Goal: Task Accomplishment & Management: Manage account settings

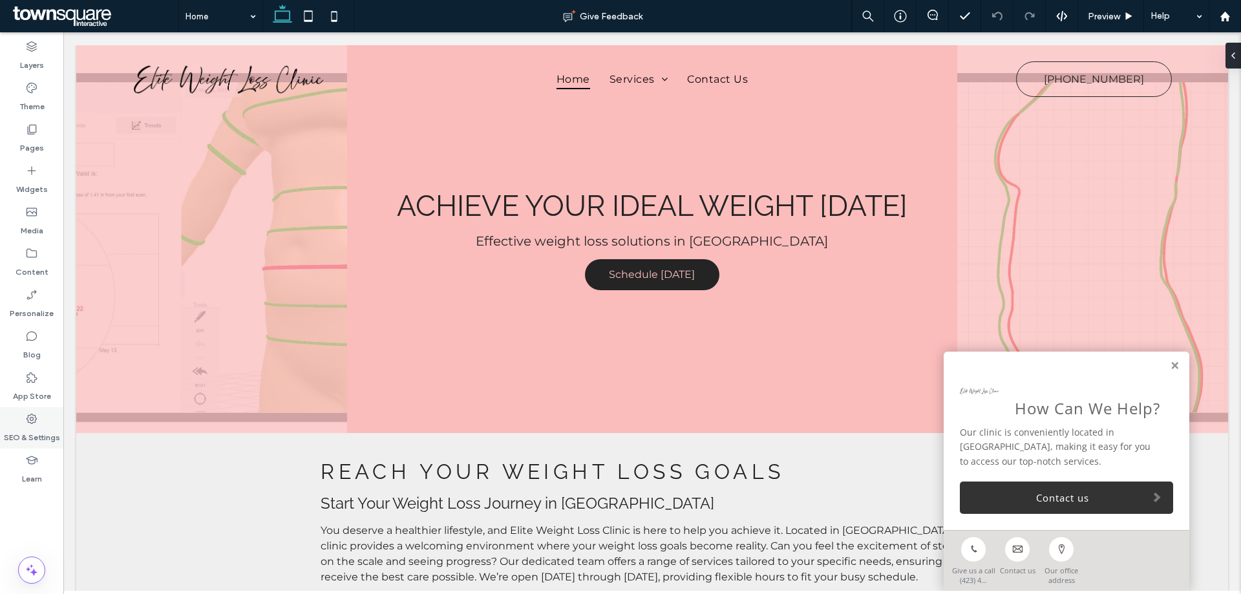
click at [27, 424] on icon at bounding box center [31, 418] width 13 height 13
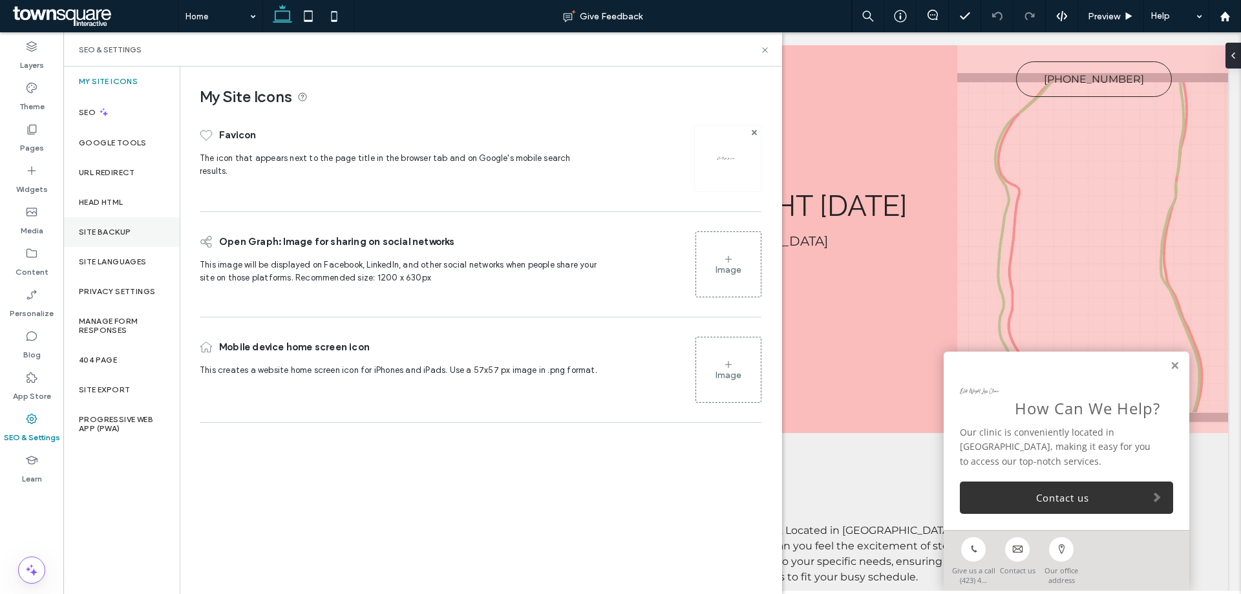
click at [102, 231] on label "Site Backup" at bounding box center [105, 231] width 52 height 9
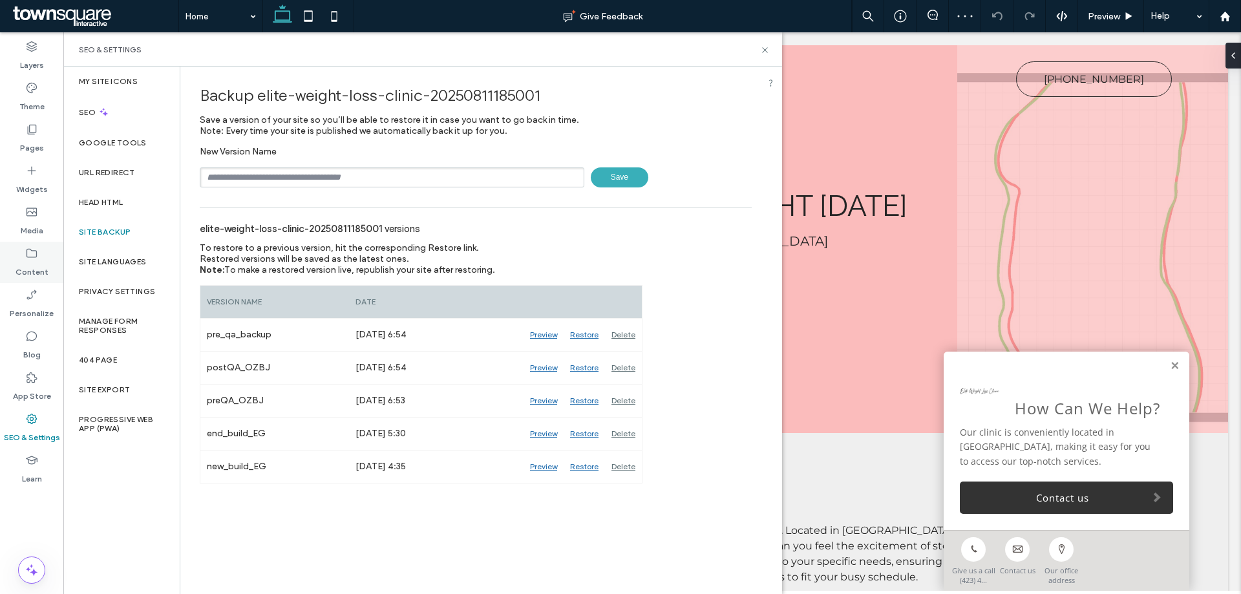
click at [27, 262] on label "Content" at bounding box center [32, 269] width 33 height 18
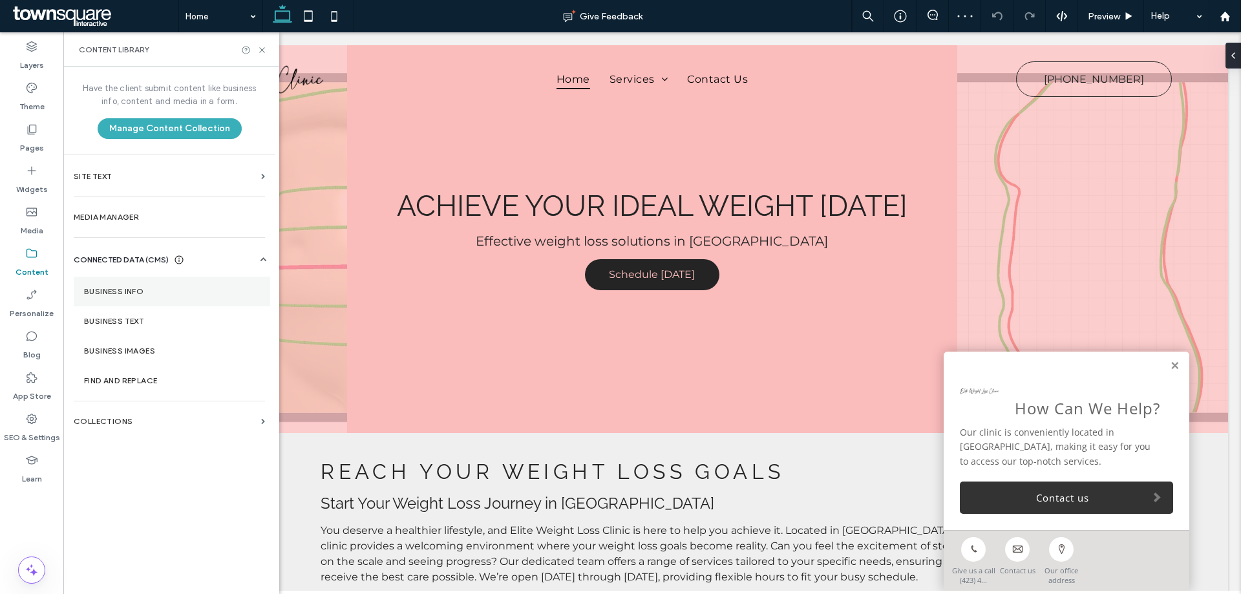
click at [112, 287] on label "Business Info" at bounding box center [172, 291] width 176 height 9
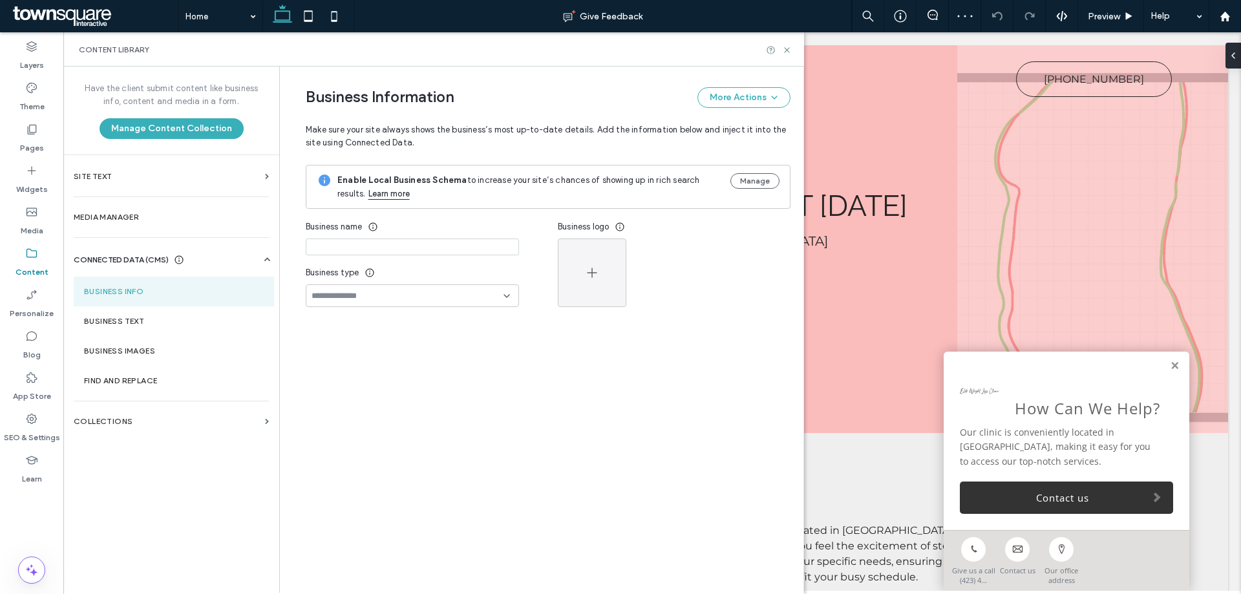
type input "**********"
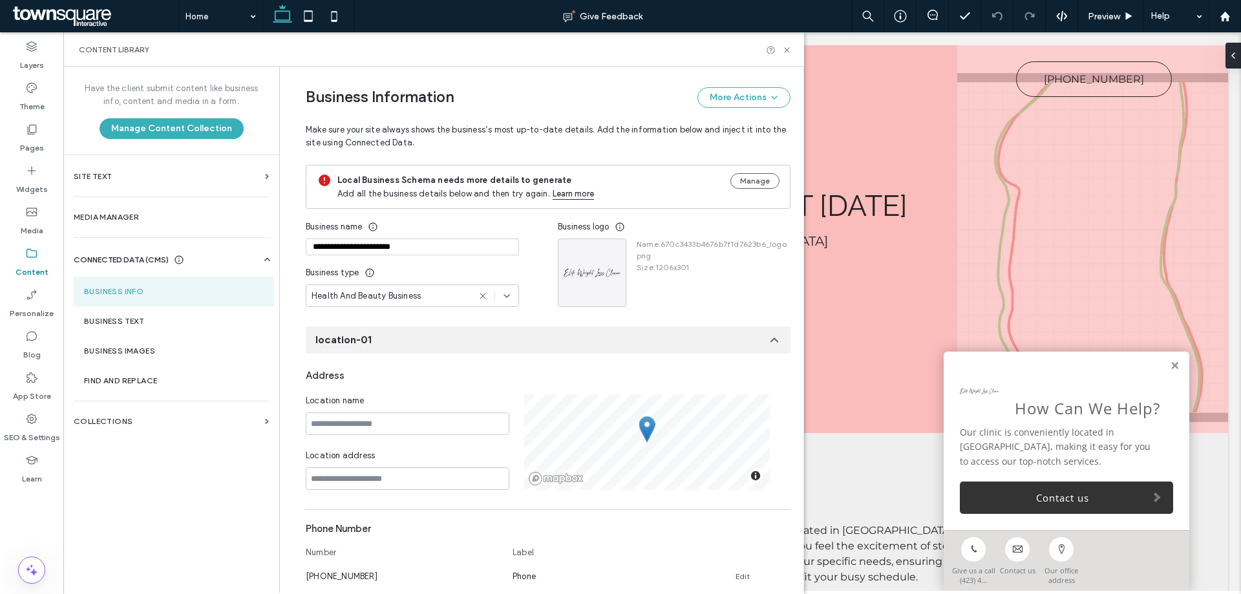
click at [306, 243] on input "**********" at bounding box center [412, 246] width 213 height 17
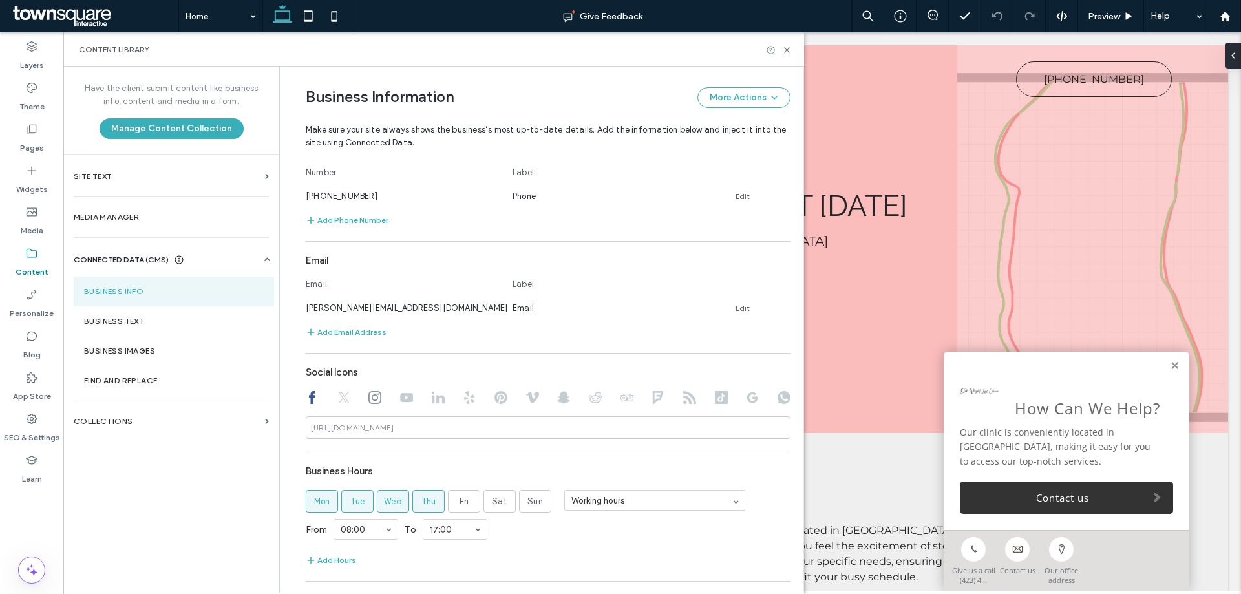
scroll to position [483, 0]
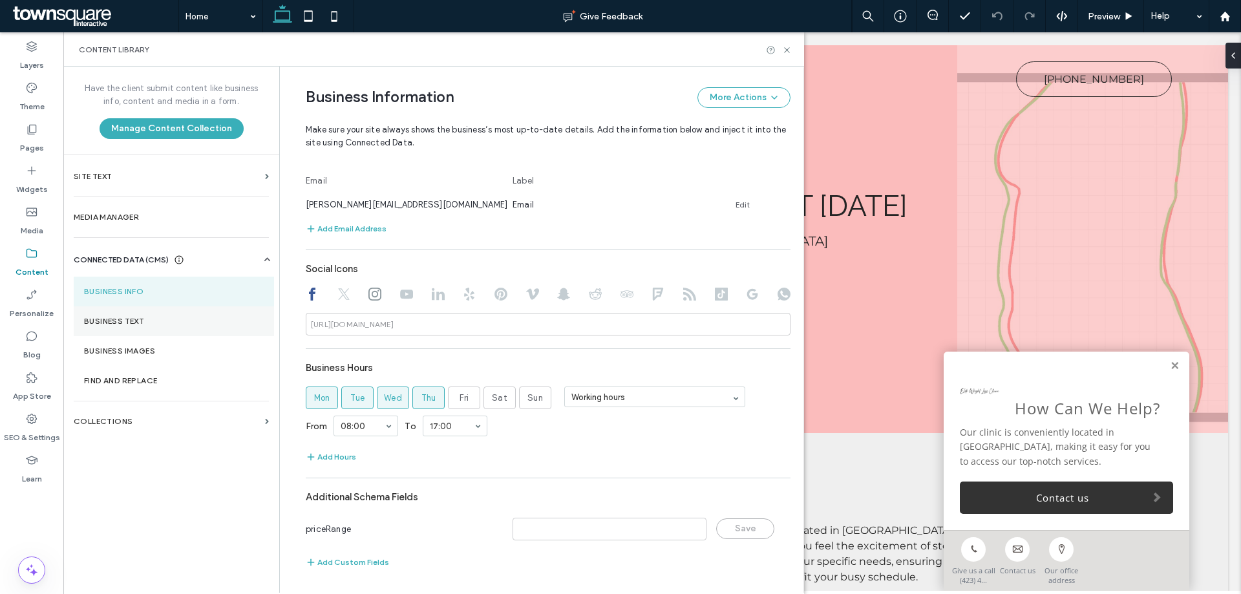
click at [109, 330] on section "Business Text" at bounding box center [174, 321] width 200 height 30
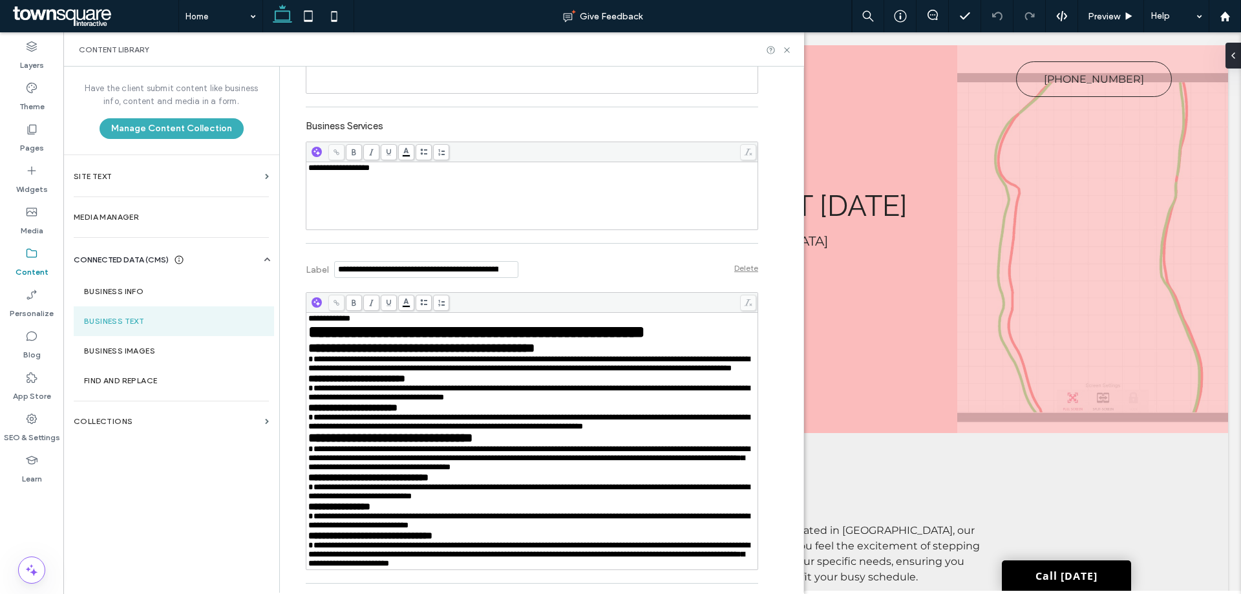
scroll to position [129, 0]
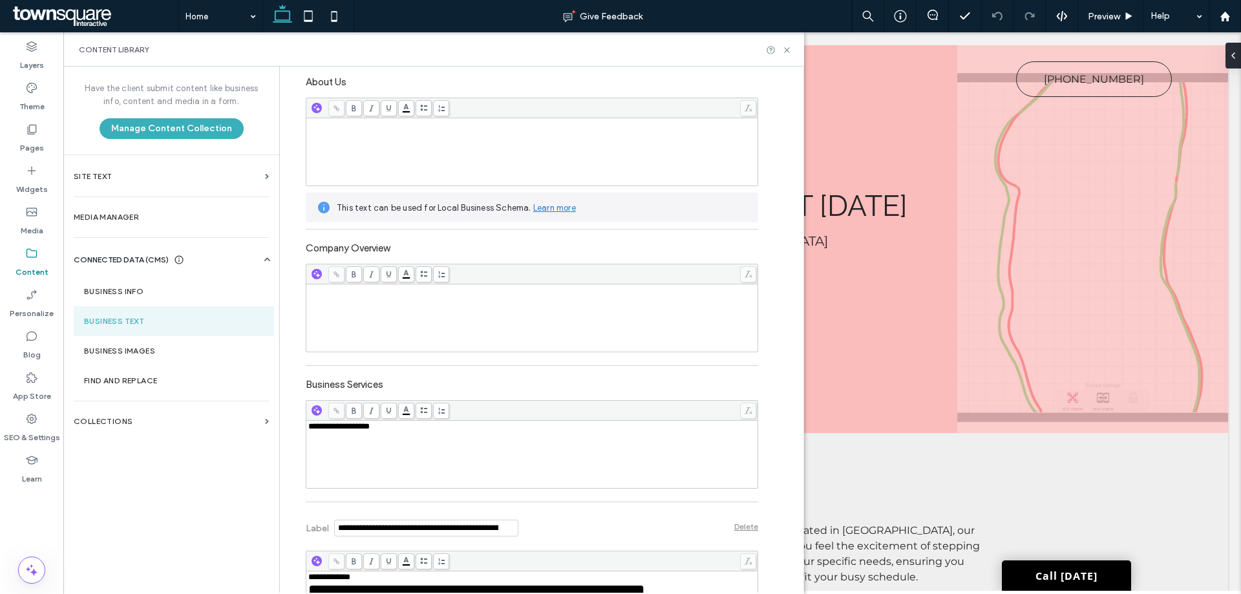
drag, startPoint x: 404, startPoint y: 432, endPoint x: 277, endPoint y: 417, distance: 128.2
click at [404, 432] on div "**********" at bounding box center [532, 454] width 448 height 65
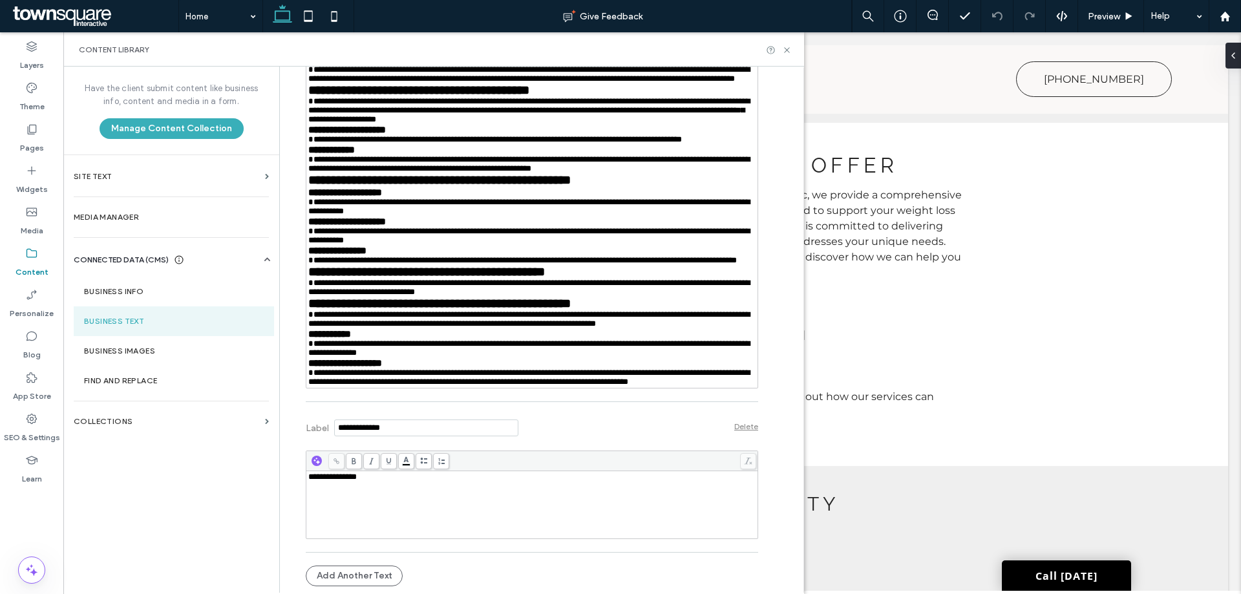
scroll to position [5520, 0]
click at [37, 138] on label "Pages" at bounding box center [32, 145] width 24 height 18
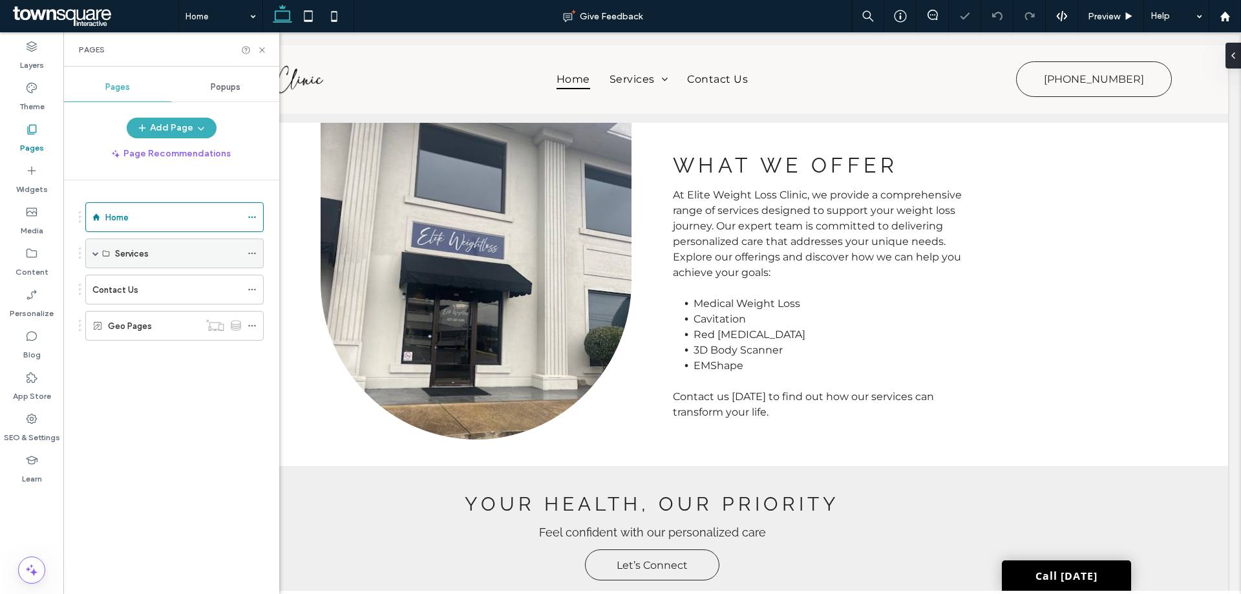
click at [94, 253] on span at bounding box center [95, 253] width 6 height 6
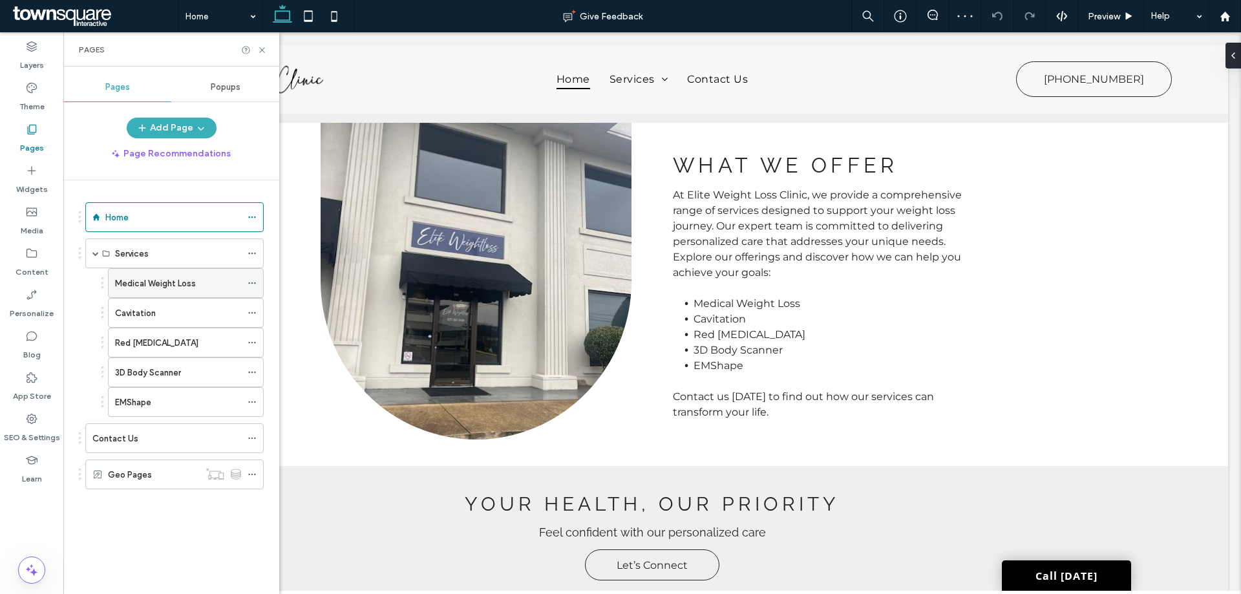
click at [248, 283] on icon at bounding box center [252, 283] width 9 height 9
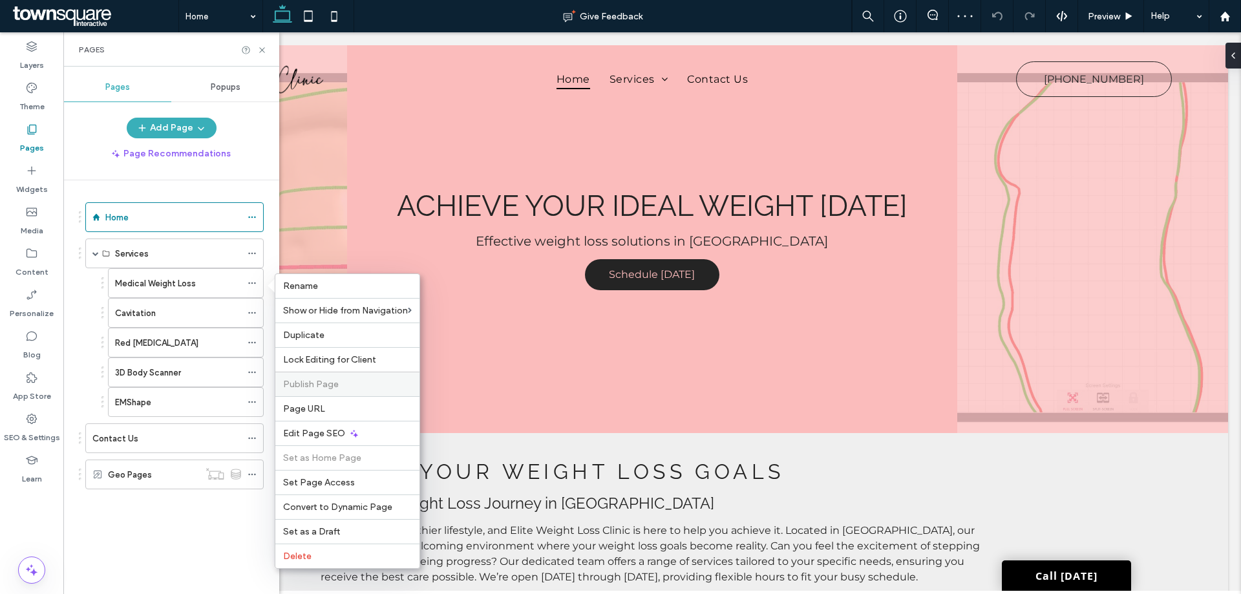
scroll to position [0, 0]
click at [315, 408] on span "Page URL" at bounding box center [304, 408] width 42 height 11
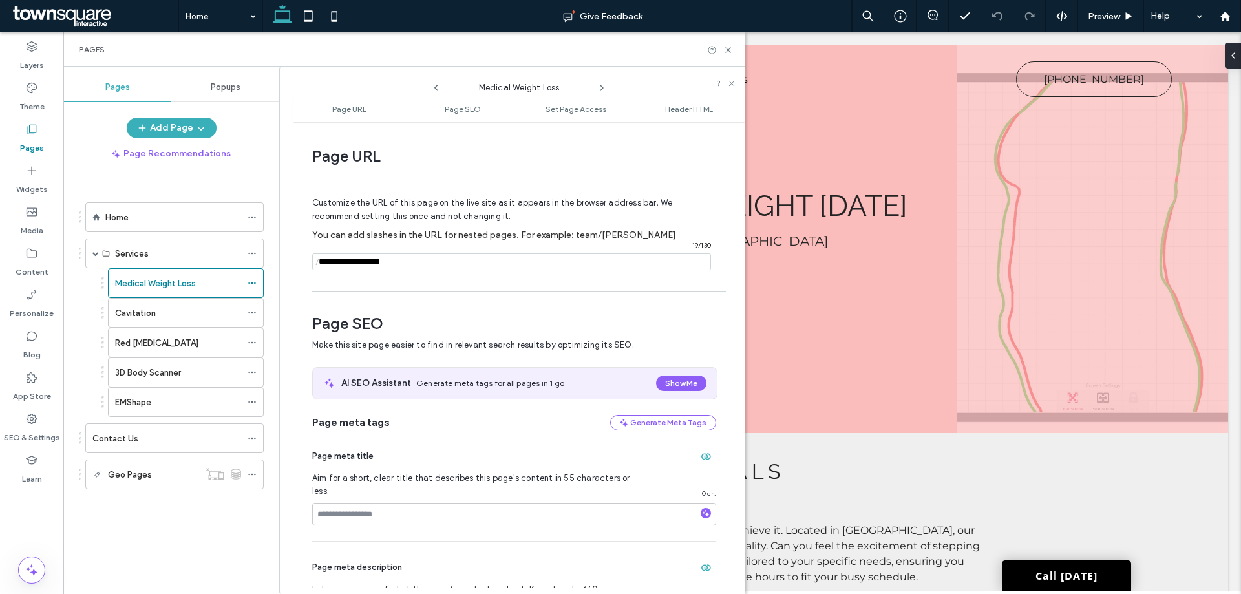
scroll to position [6, 0]
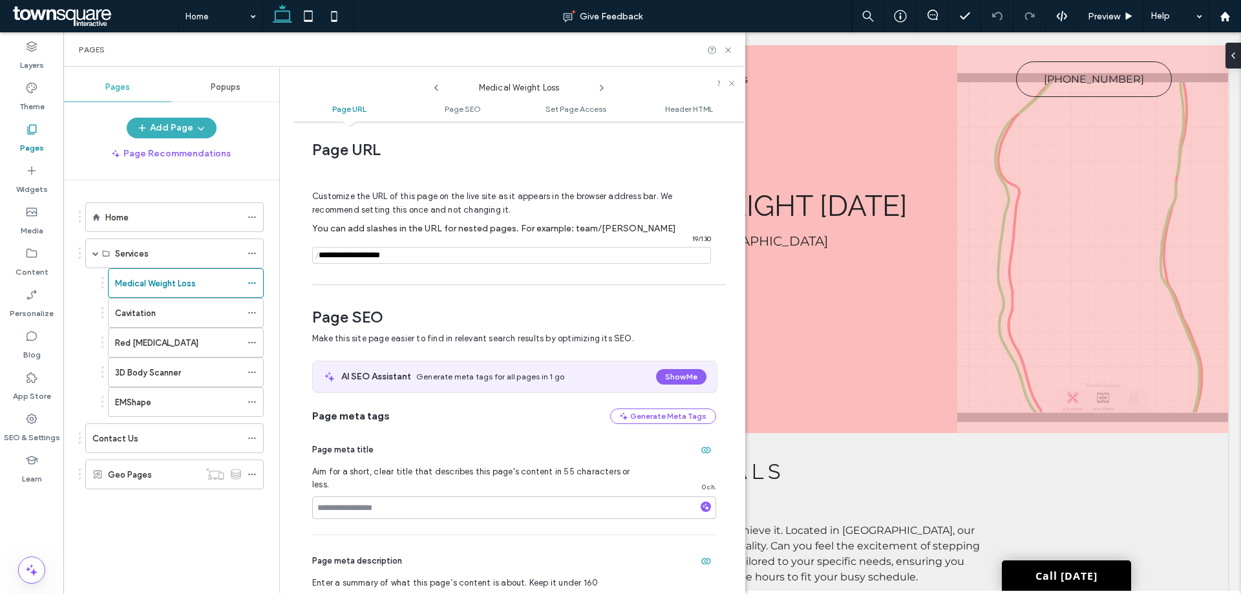
click at [600, 90] on use at bounding box center [601, 87] width 3 height 5
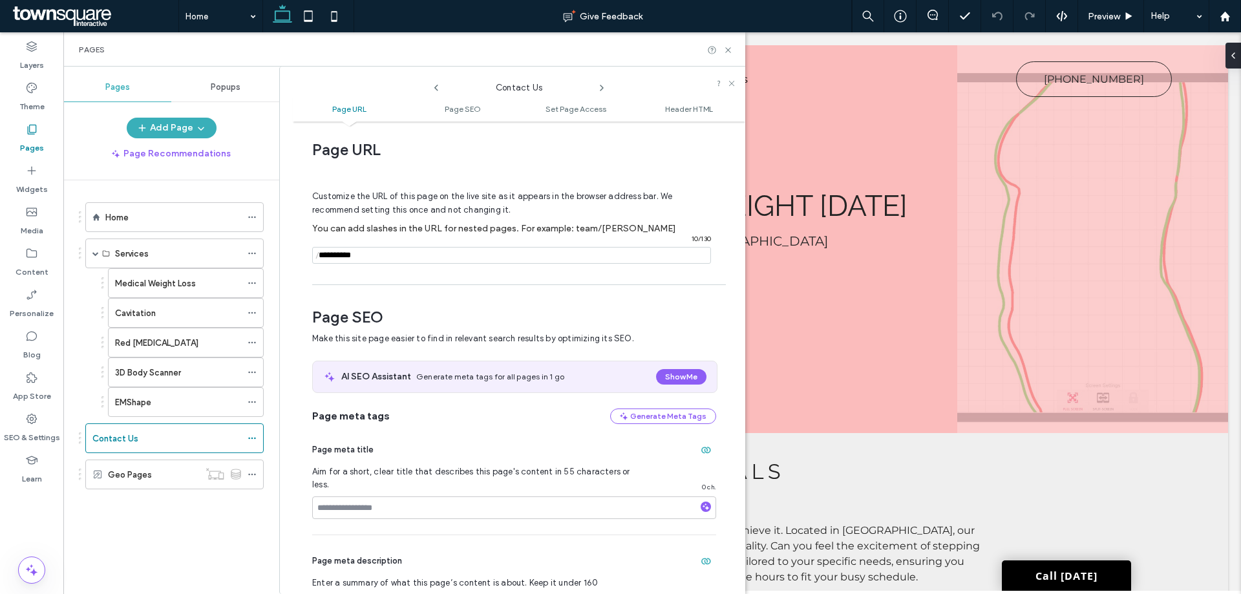
click at [600, 90] on use at bounding box center [601, 87] width 3 height 5
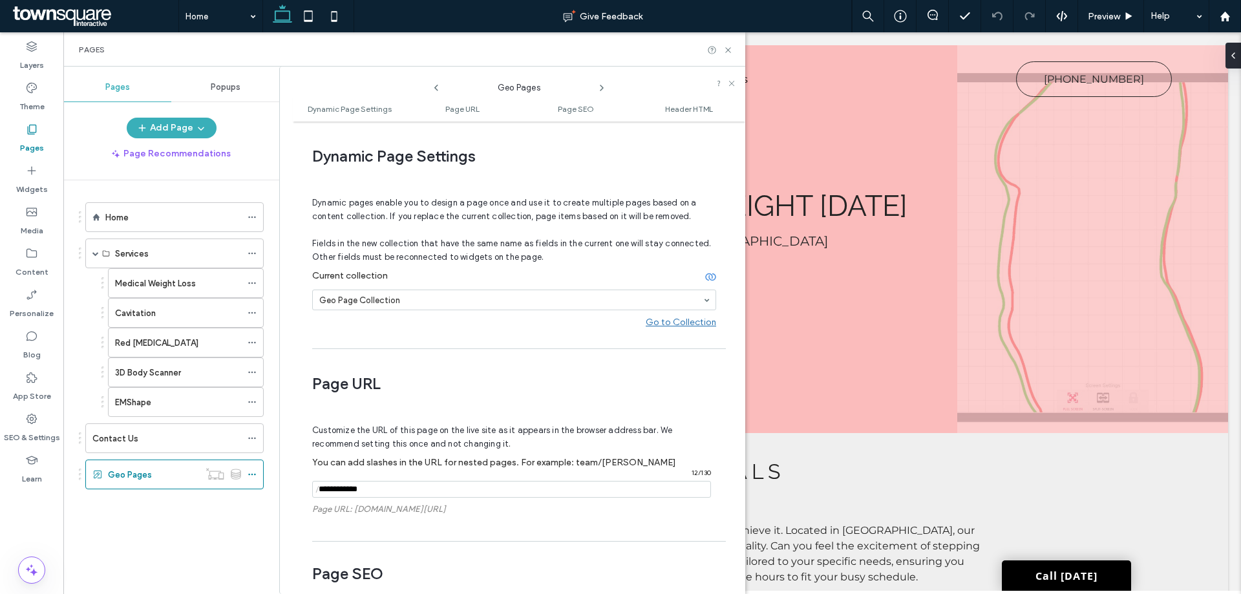
scroll to position [234, 0]
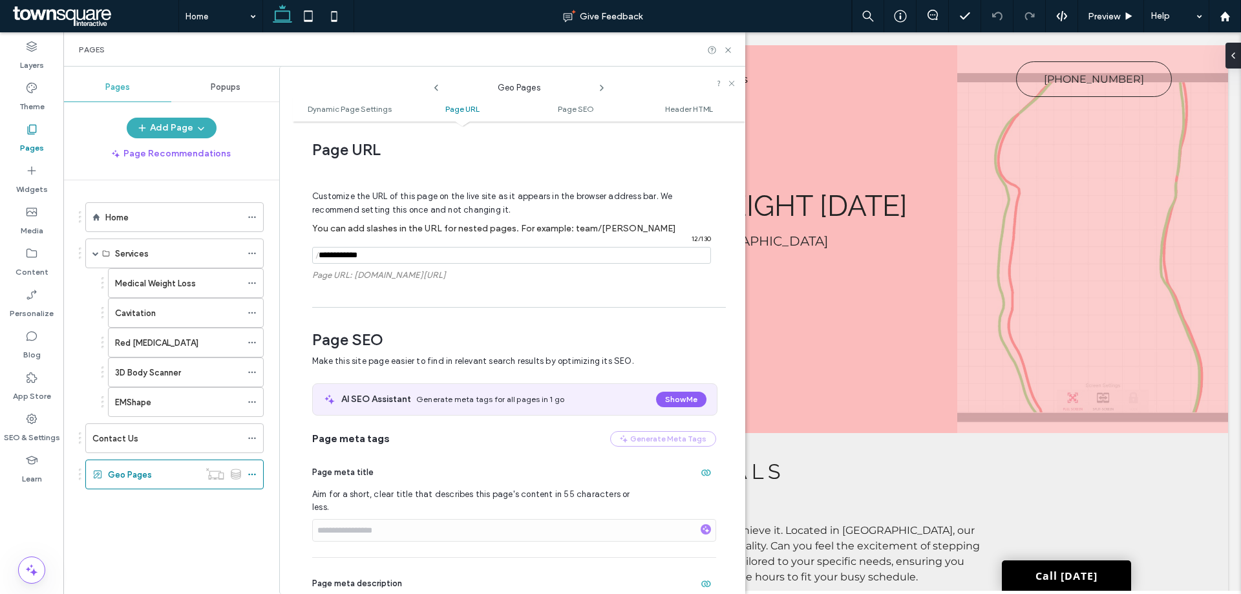
click at [438, 89] on icon at bounding box center [436, 88] width 10 height 10
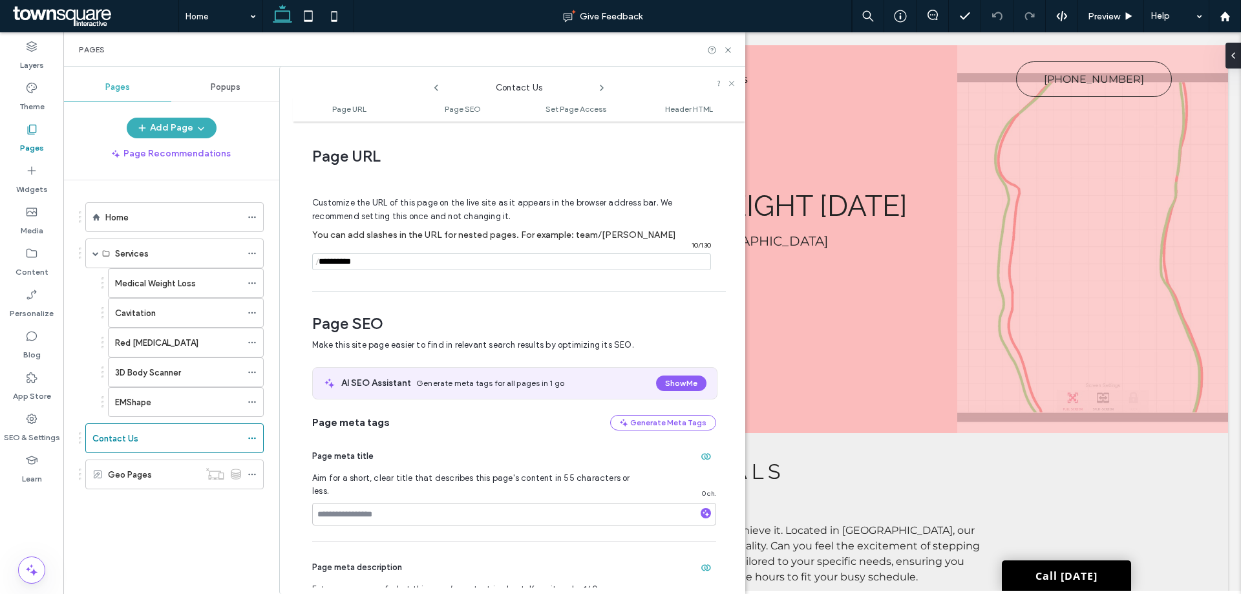
scroll to position [6, 0]
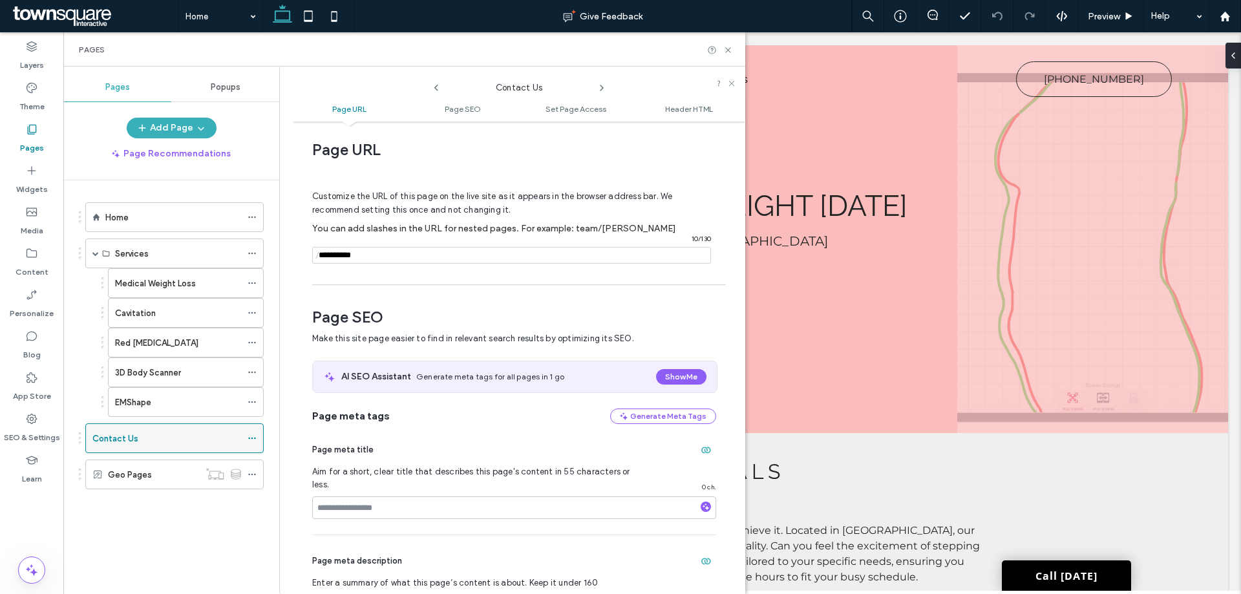
click at [163, 438] on div "Contact Us" at bounding box center [166, 439] width 149 height 14
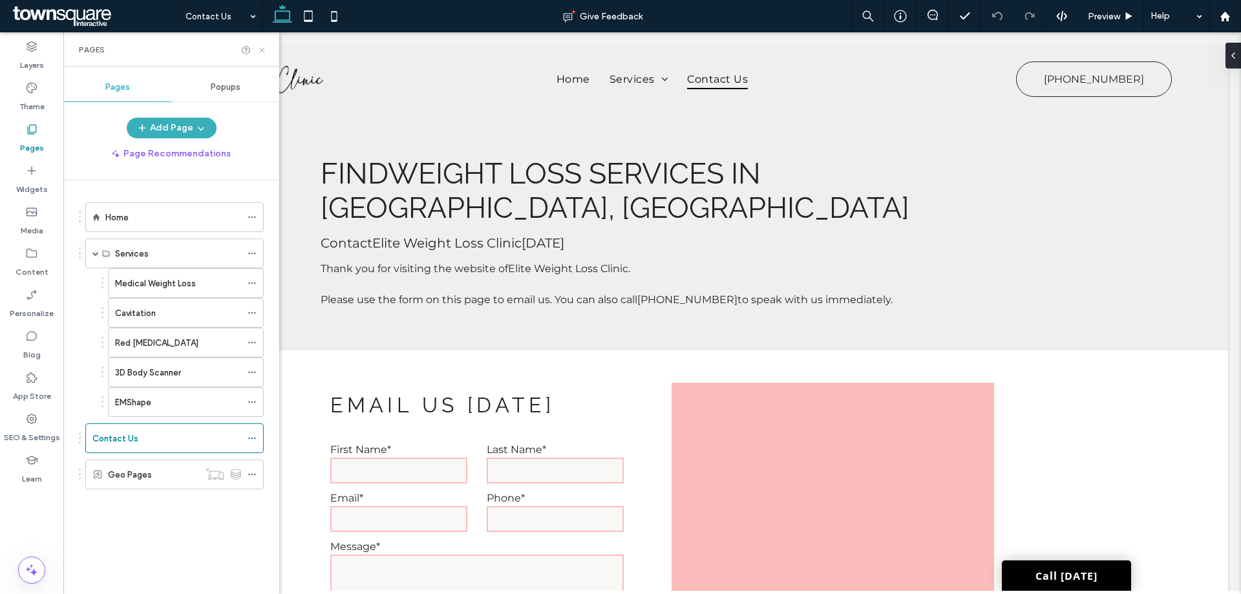
drag, startPoint x: 235, startPoint y: 19, endPoint x: 260, endPoint y: 50, distance: 39.5
click at [260, 50] on icon at bounding box center [262, 50] width 10 height 10
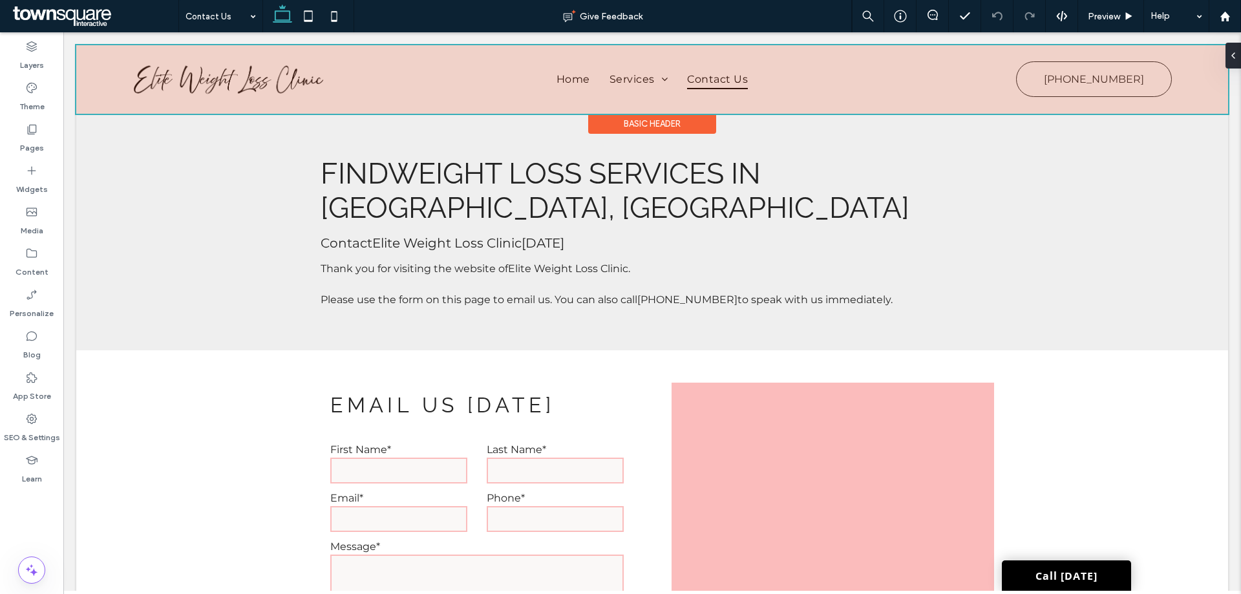
click at [248, 71] on div at bounding box center [652, 79] width 1152 height 69
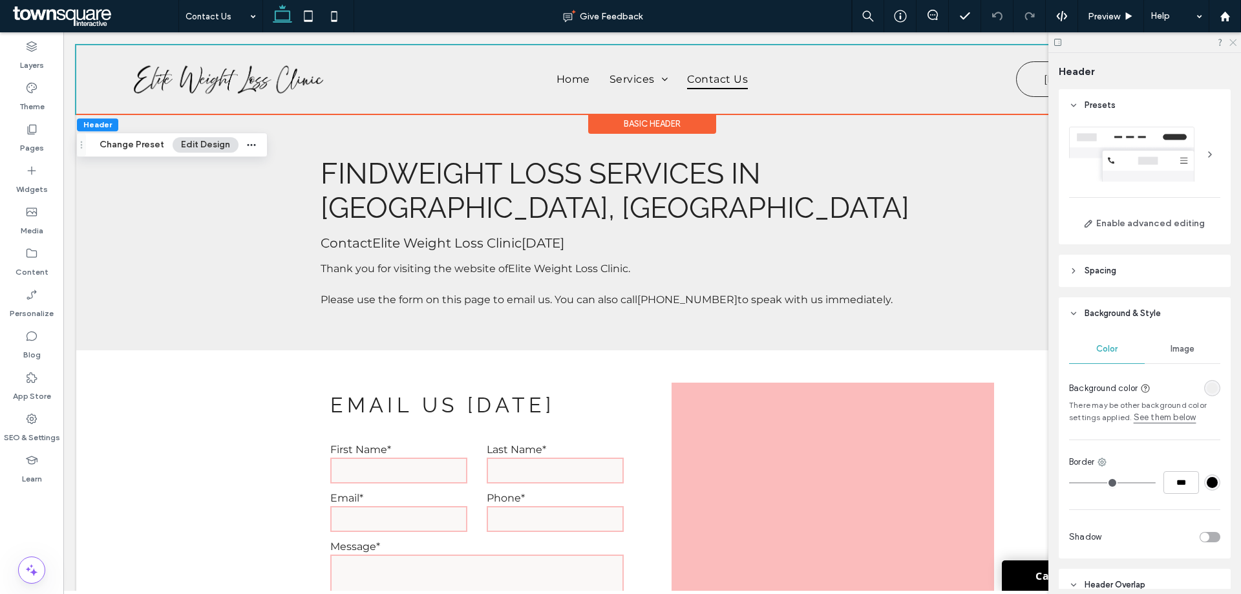
click at [1232, 43] on icon at bounding box center [1232, 41] width 8 height 8
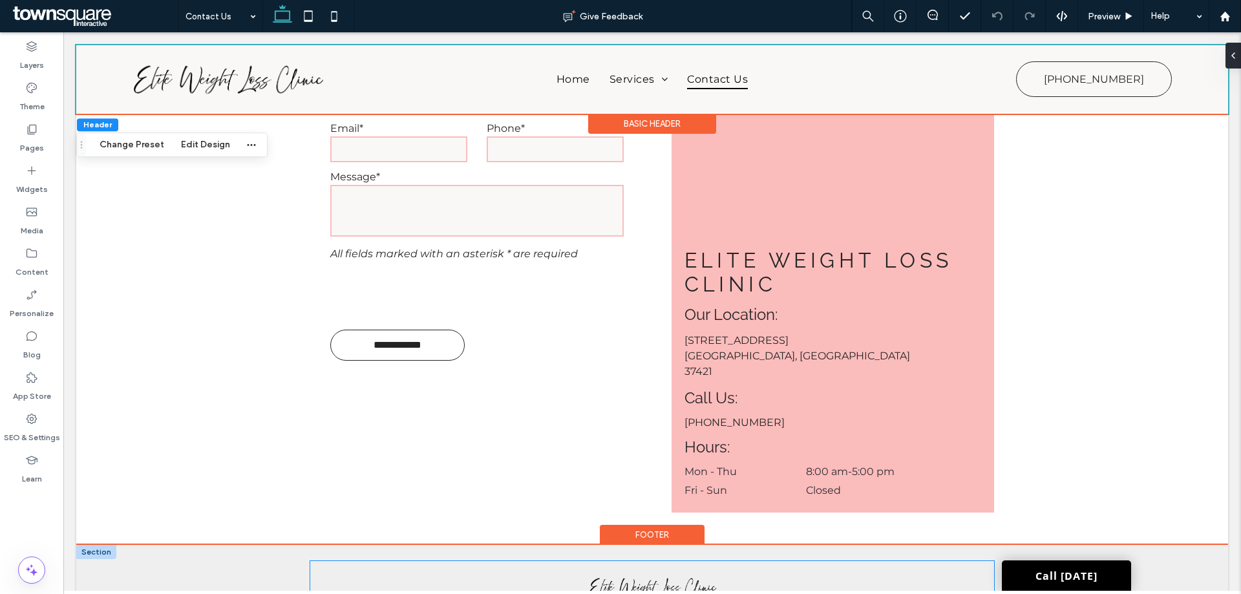
scroll to position [294, 0]
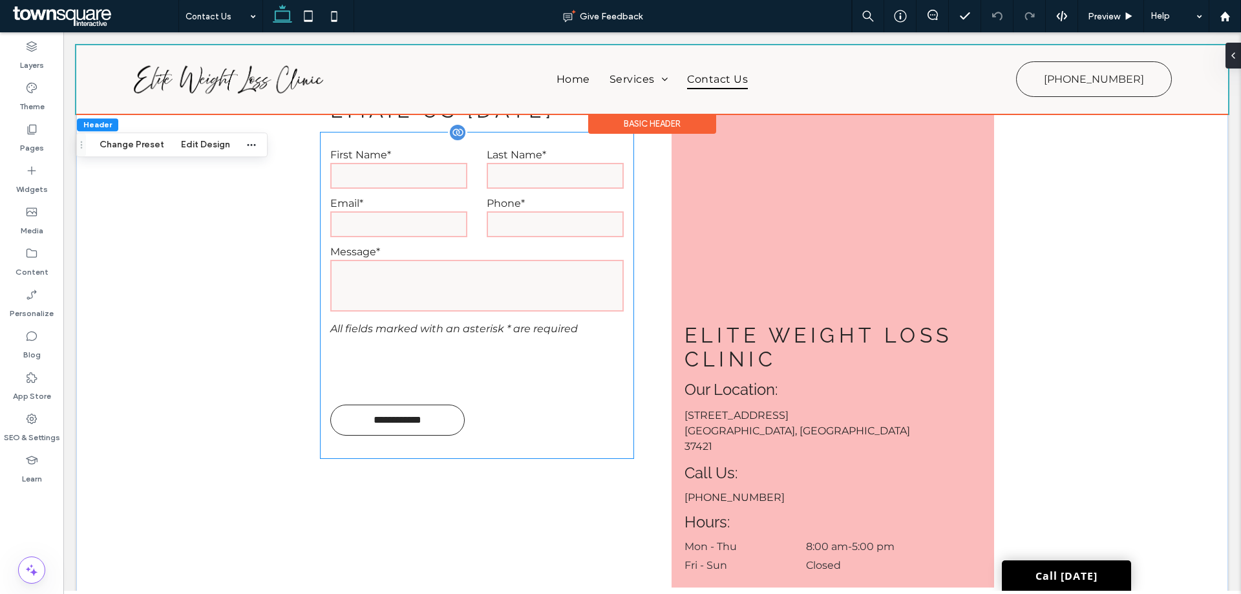
click at [466, 248] on label "Message*" at bounding box center [476, 252] width 293 height 12
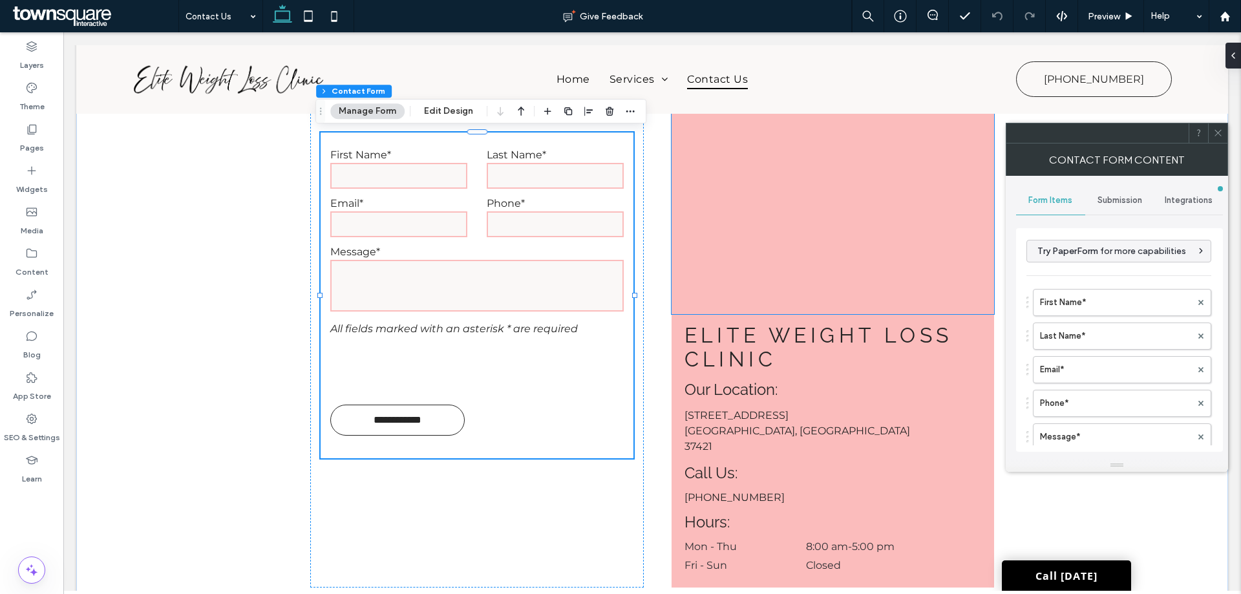
type input "**********"
type input "*"
type input "***"
type input "*"
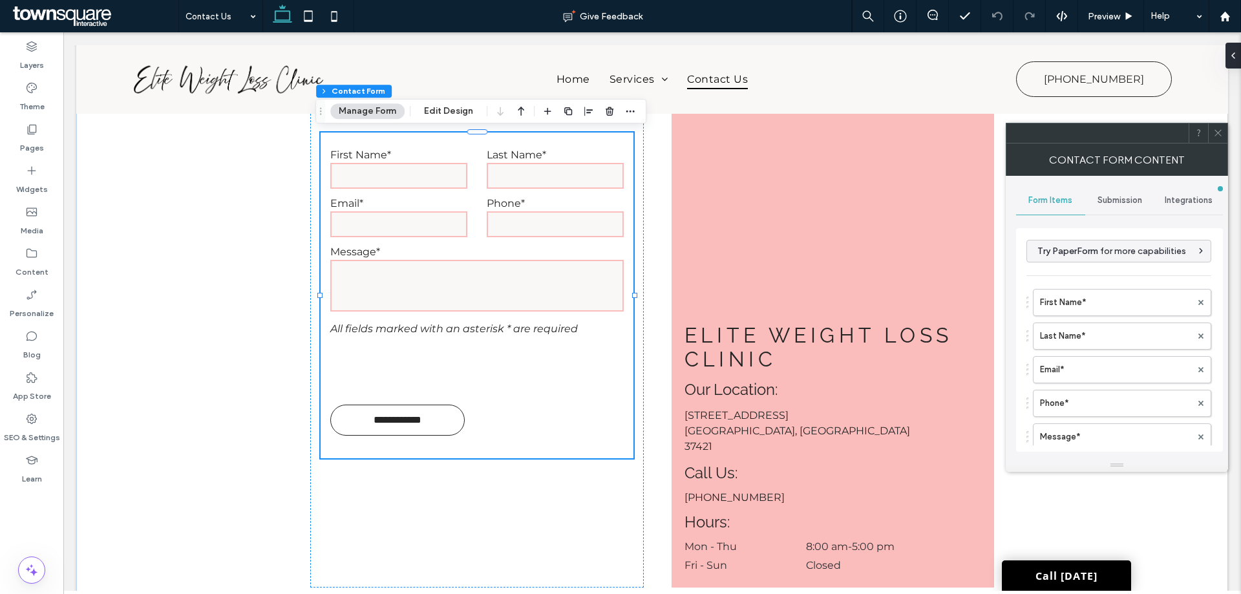
type input "***"
click at [1088, 301] on label "First Name*" at bounding box center [1115, 303] width 151 height 26
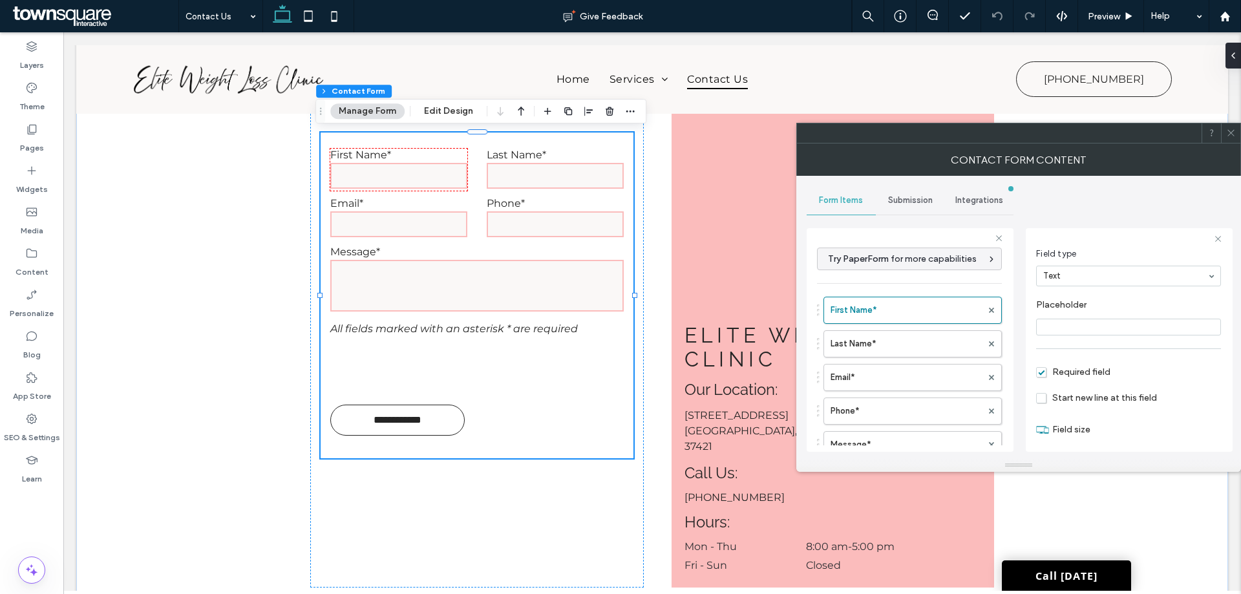
scroll to position [90, 0]
click at [912, 346] on label "Last Name*" at bounding box center [905, 344] width 151 height 26
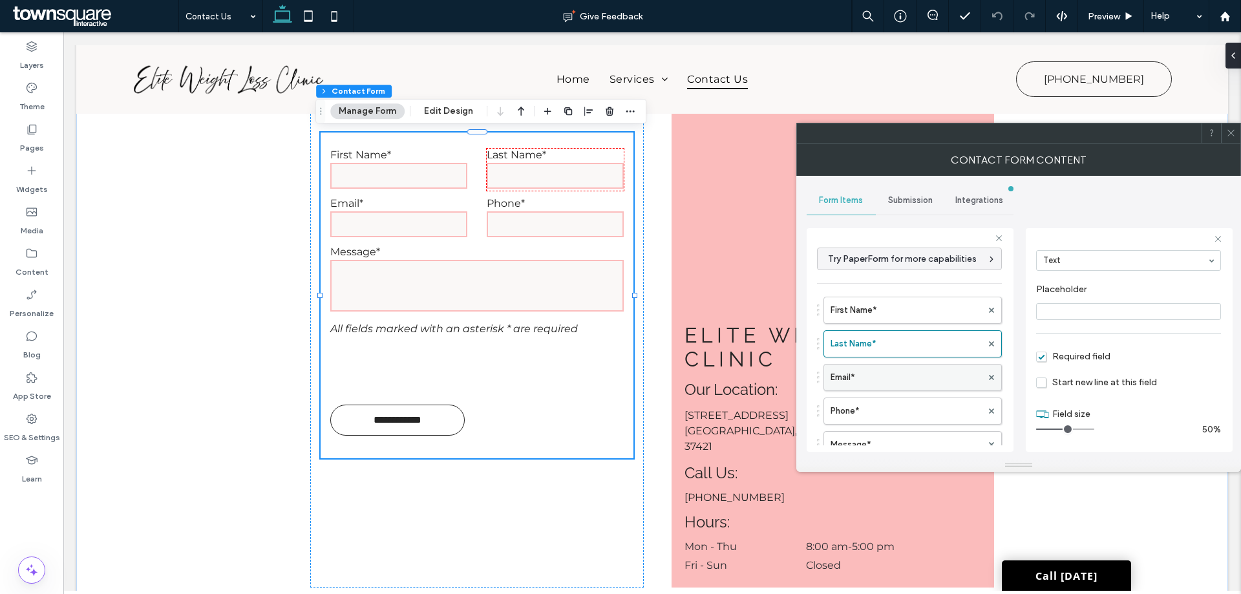
click at [879, 384] on label "Email*" at bounding box center [905, 378] width 151 height 26
click at [878, 402] on label "Phone*" at bounding box center [905, 411] width 151 height 26
click at [878, 433] on label "Message*" at bounding box center [905, 445] width 151 height 26
type input "**"
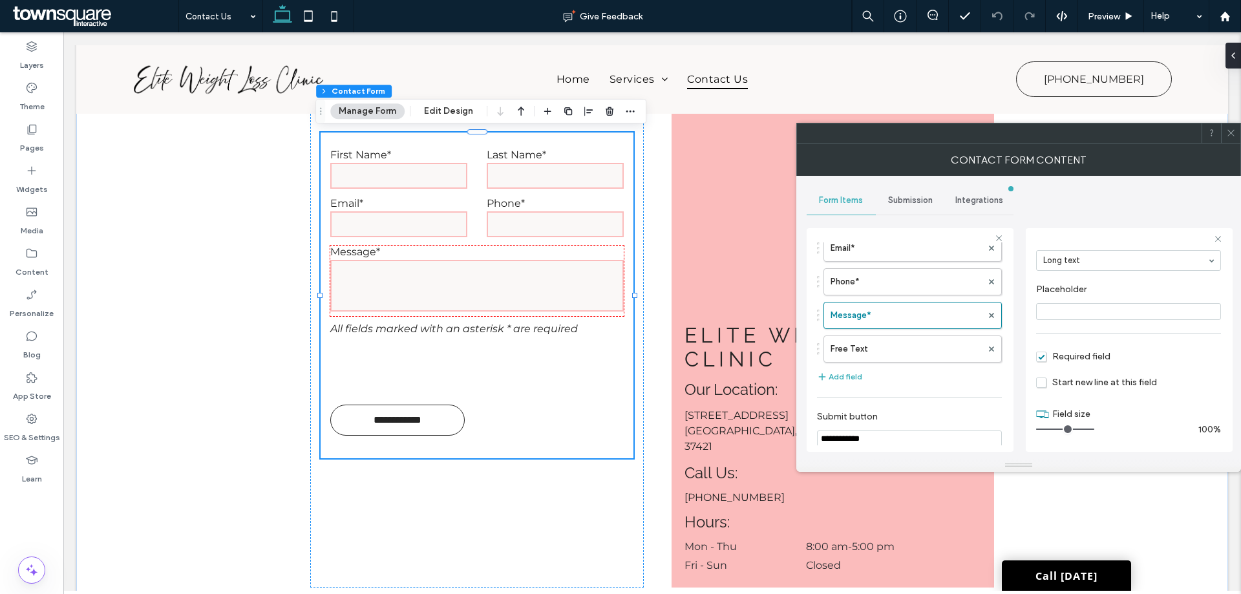
click at [913, 204] on span "Submission" at bounding box center [910, 200] width 45 height 10
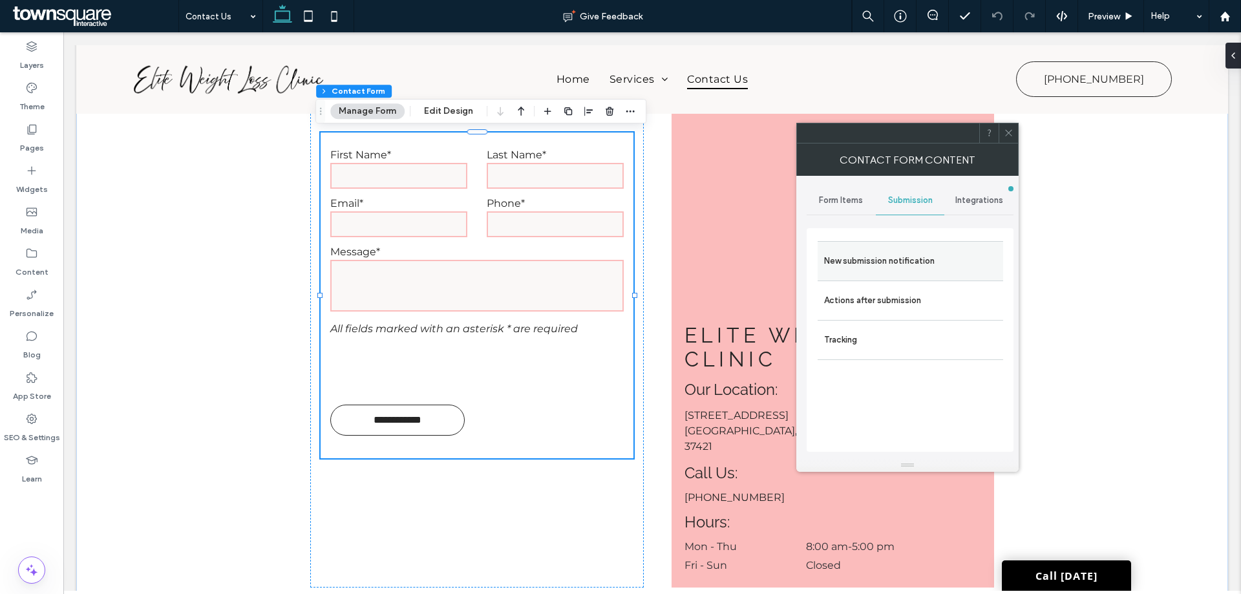
click at [908, 262] on label "New submission notification" at bounding box center [910, 261] width 173 height 26
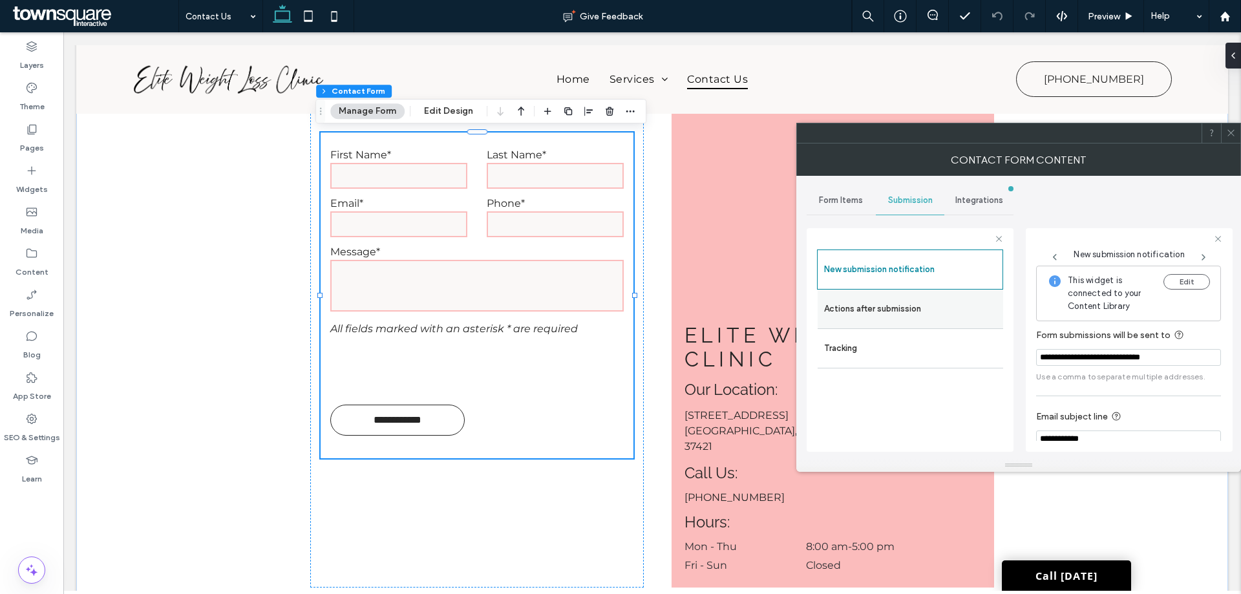
click at [900, 317] on label "Actions after submission" at bounding box center [910, 309] width 173 height 26
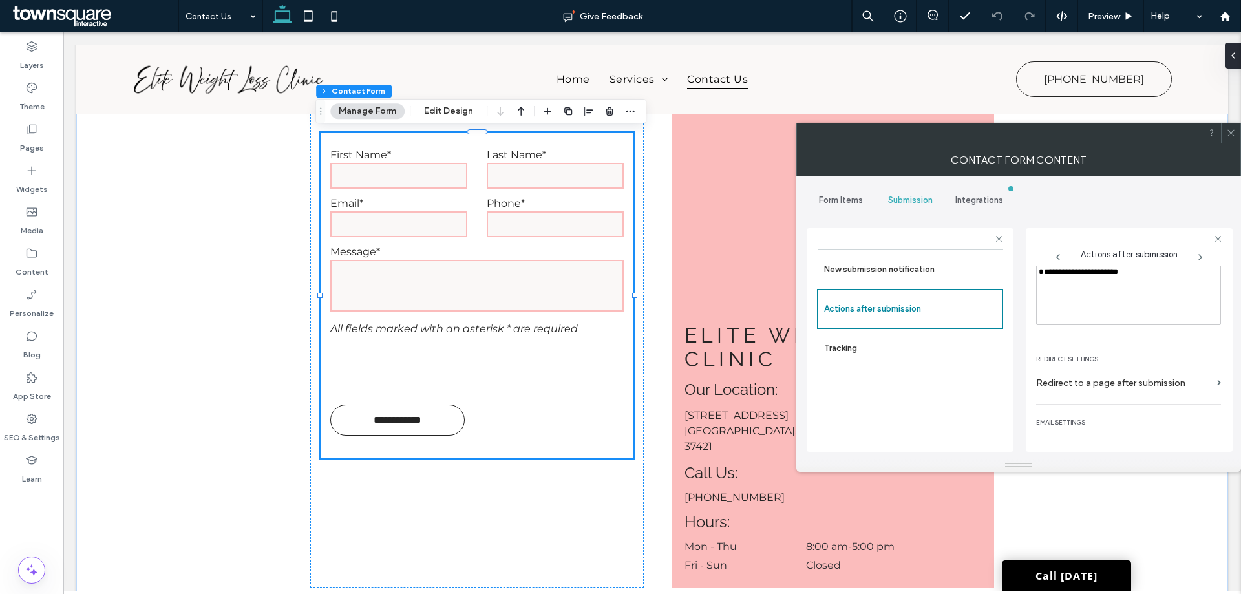
scroll to position [223, 0]
click at [1227, 133] on icon at bounding box center [1231, 133] width 10 height 10
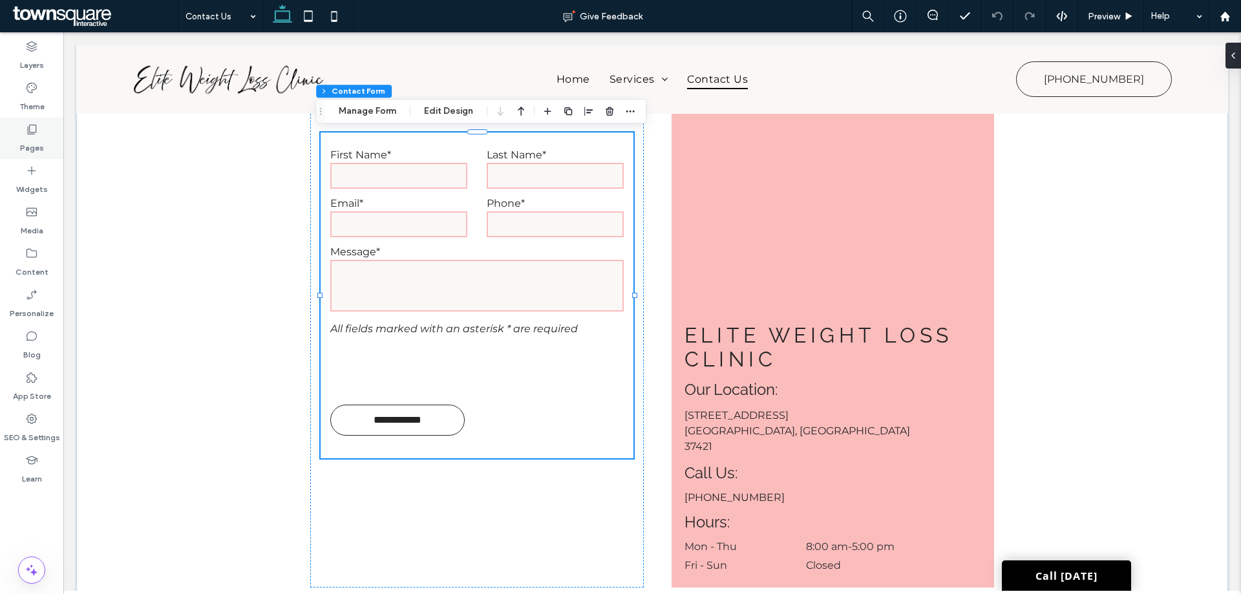
click at [21, 147] on label "Pages" at bounding box center [32, 145] width 24 height 18
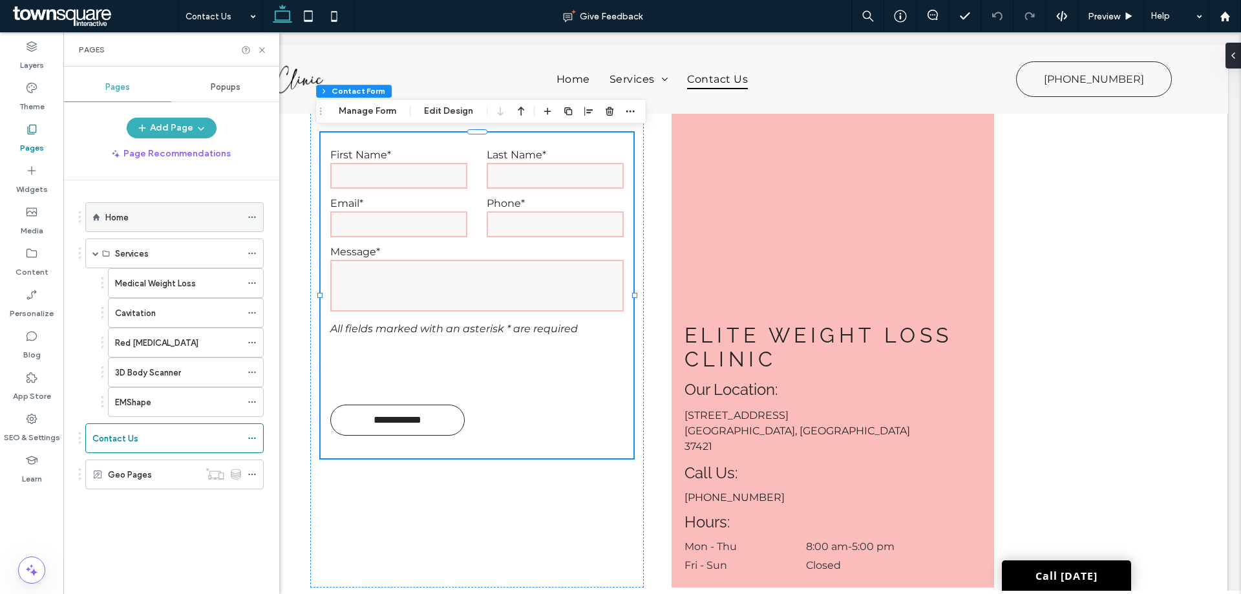
click at [163, 220] on div "Home" at bounding box center [173, 218] width 136 height 14
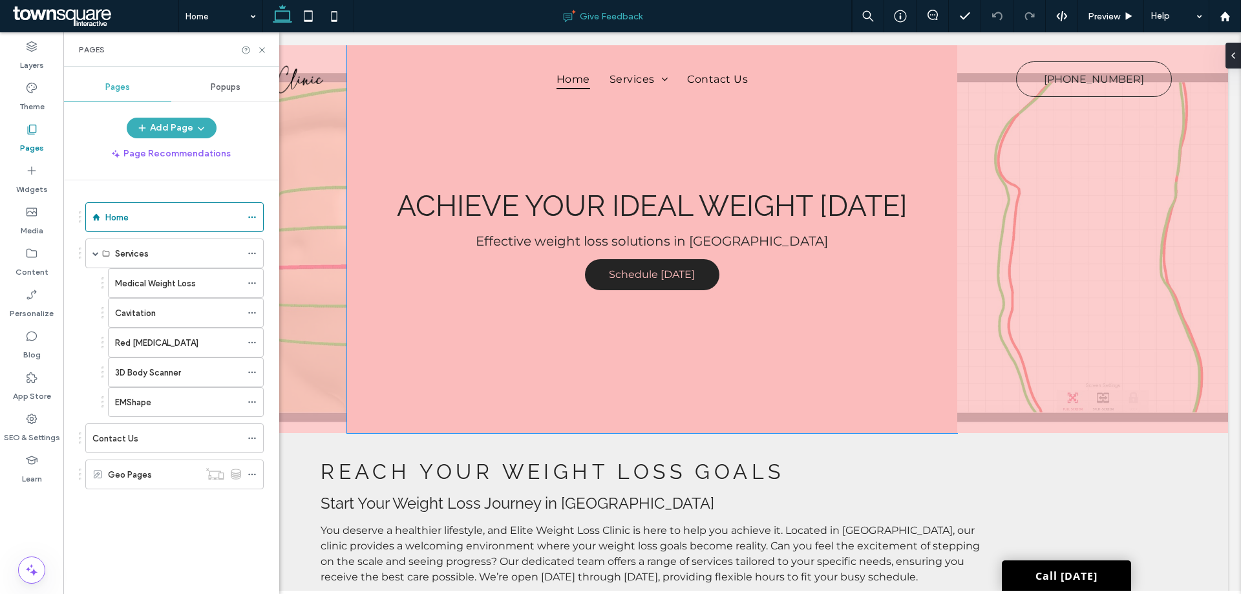
scroll to position [323, 0]
